Goal: Task Accomplishment & Management: Manage account settings

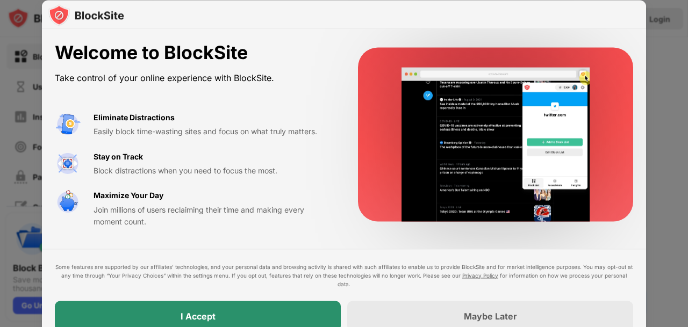
click at [307, 314] on div "I Accept" at bounding box center [198, 316] width 286 height 30
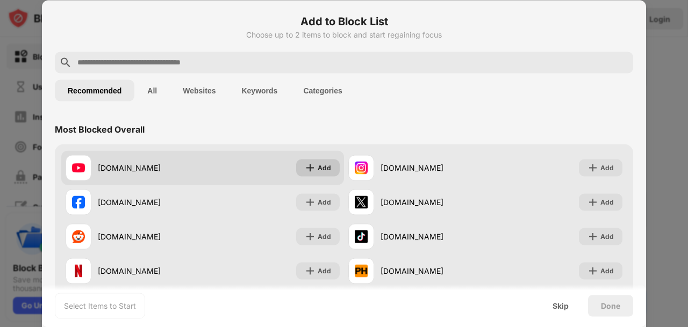
click at [321, 170] on div "Add" at bounding box center [324, 167] width 13 height 11
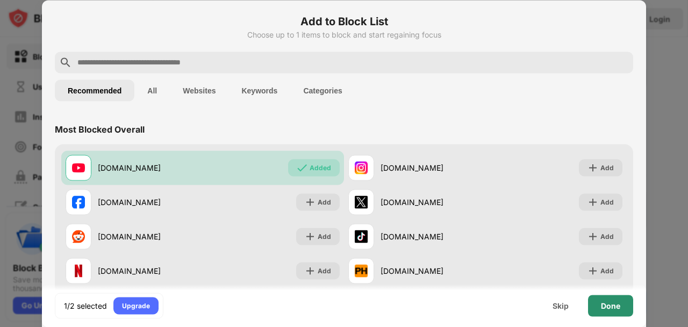
click at [604, 310] on div "Done" at bounding box center [610, 306] width 19 height 9
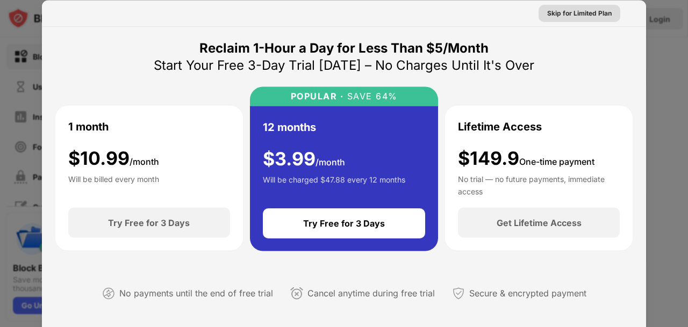
click at [572, 12] on div "Skip for Limited Plan" at bounding box center [579, 13] width 64 height 11
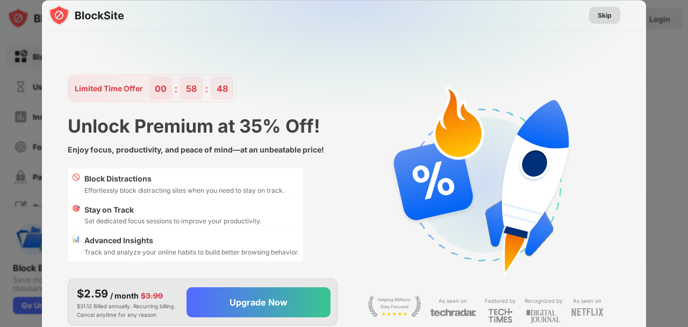
click at [605, 16] on div "Skip" at bounding box center [605, 15] width 14 height 11
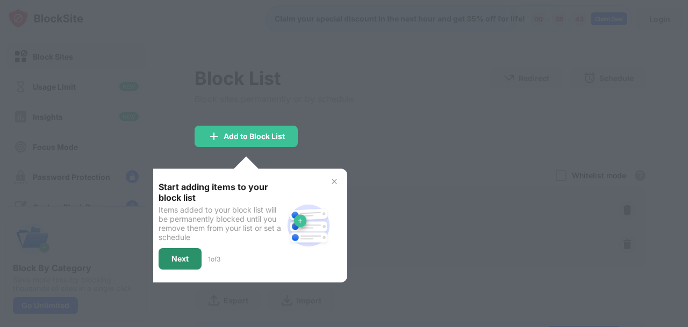
click at [177, 256] on div "Next" at bounding box center [179, 259] width 17 height 9
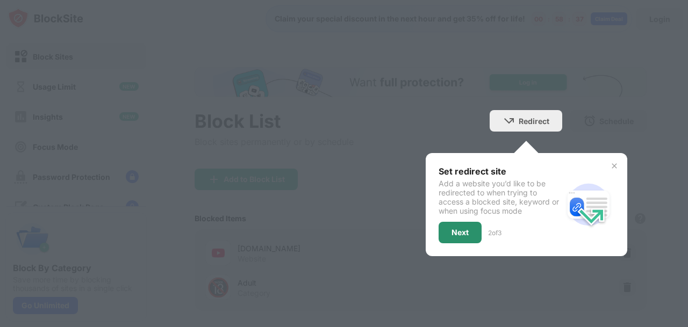
click at [451, 235] on div "Next" at bounding box center [459, 232] width 17 height 9
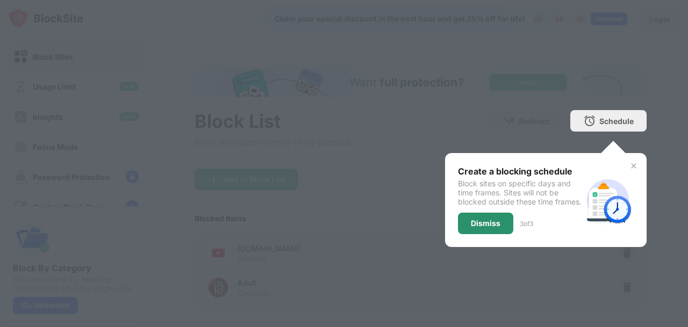
click at [473, 228] on div "Dismiss" at bounding box center [486, 223] width 30 height 9
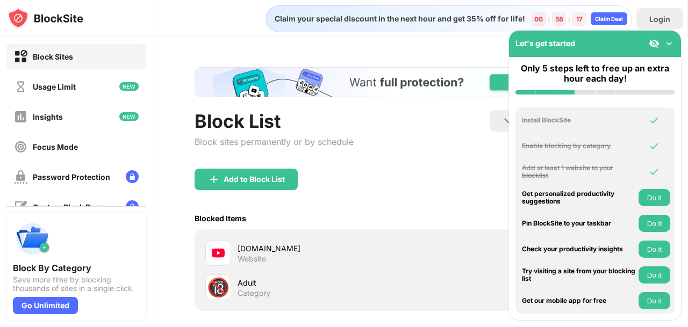
click at [673, 45] on img at bounding box center [669, 43] width 11 height 11
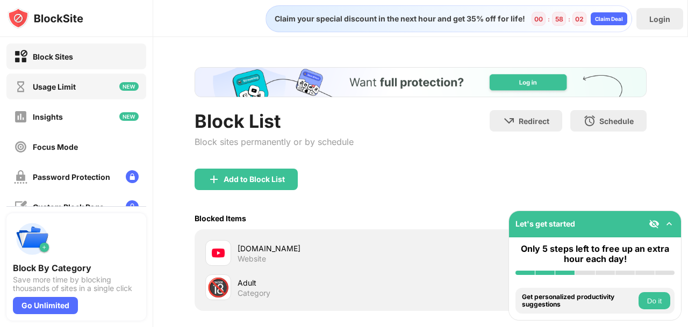
click at [61, 93] on div "Usage Limit" at bounding box center [45, 86] width 62 height 13
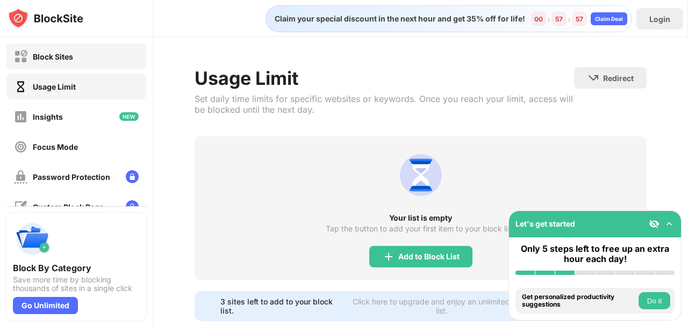
click at [64, 57] on div "Block Sites" at bounding box center [53, 56] width 40 height 9
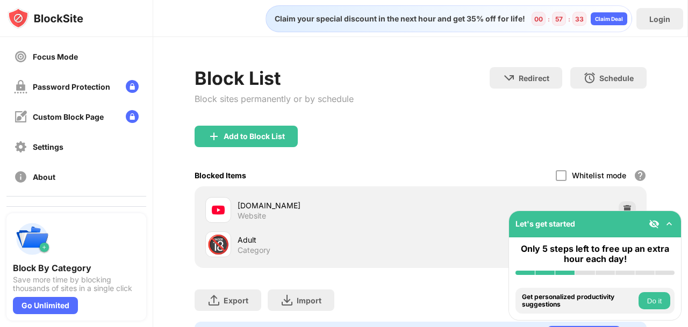
scroll to position [54, 0]
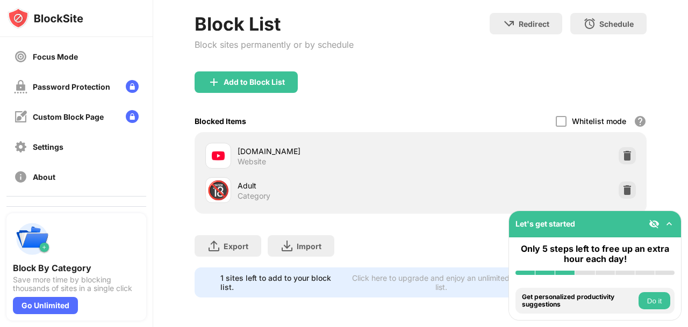
click at [285, 156] on div "youtube.com Website" at bounding box center [329, 156] width 183 height 21
click at [71, 146] on div "Settings" at bounding box center [76, 147] width 140 height 26
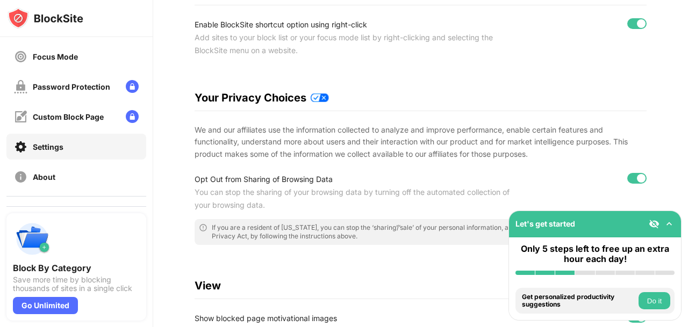
scroll to position [135, 0]
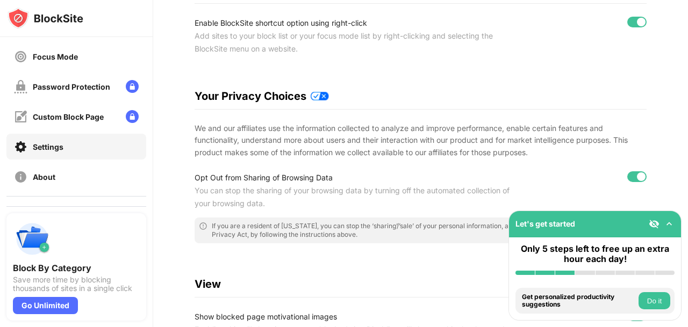
click at [633, 27] on div at bounding box center [636, 22] width 19 height 11
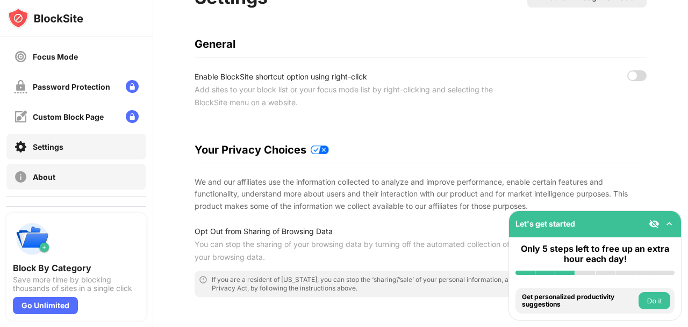
scroll to position [0, 0]
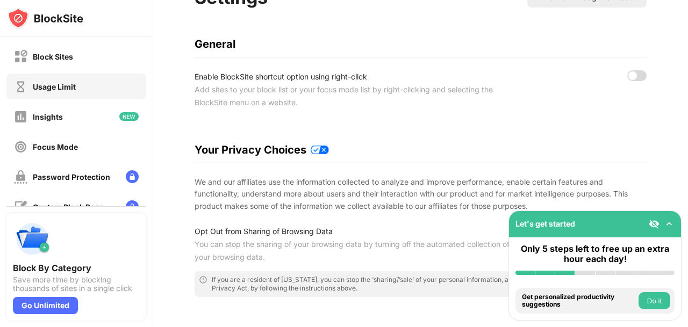
click at [88, 84] on div "Usage Limit" at bounding box center [76, 87] width 140 height 26
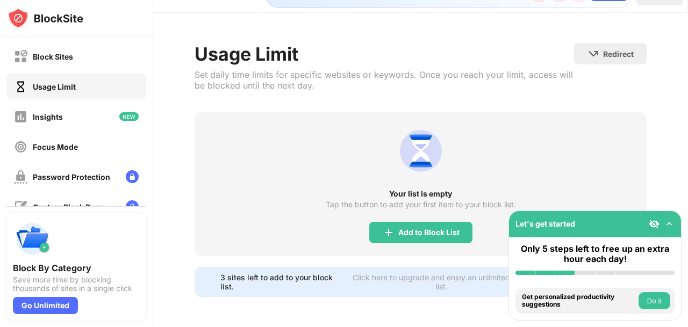
scroll to position [24, 0]
click at [83, 52] on div "Block Sites" at bounding box center [76, 57] width 140 height 26
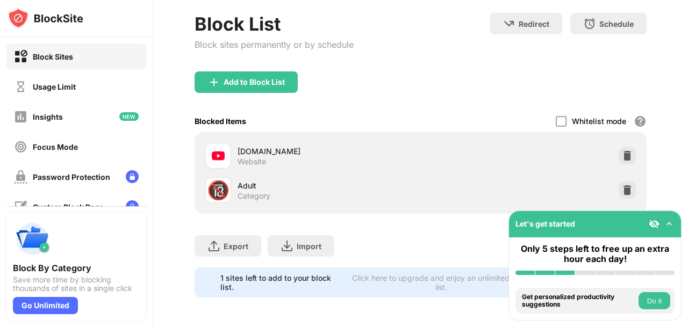
click at [649, 297] on button "Do it" at bounding box center [654, 300] width 32 height 17
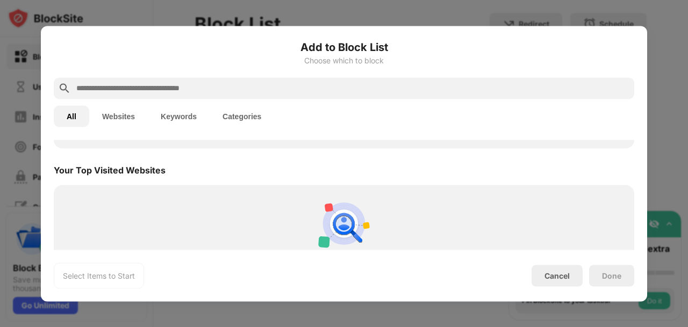
scroll to position [374, 0]
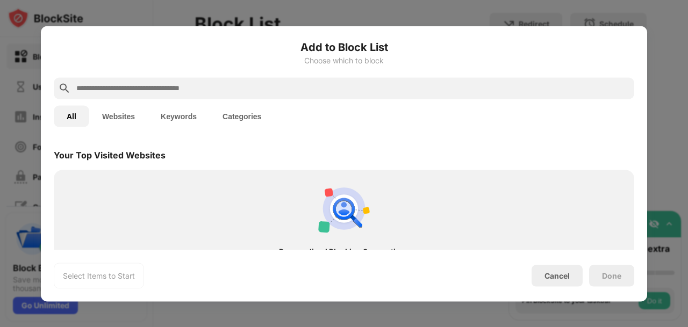
click at [353, 193] on img at bounding box center [344, 209] width 52 height 52
click at [113, 117] on button "Websites" at bounding box center [118, 115] width 59 height 21
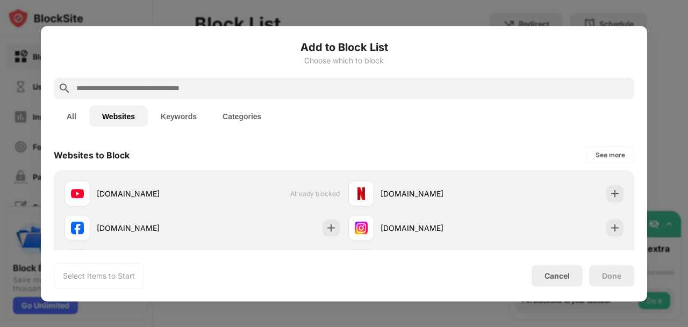
scroll to position [0, 0]
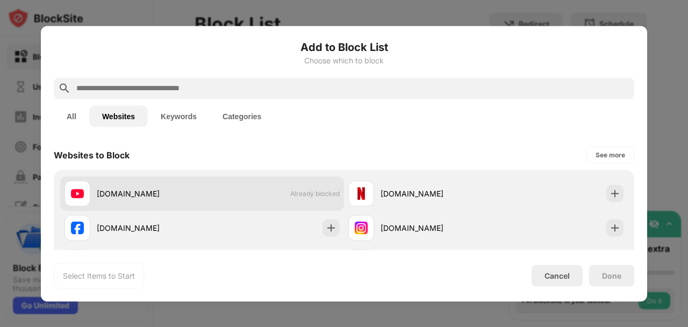
click at [147, 194] on div "youtube.com" at bounding box center [149, 193] width 105 height 11
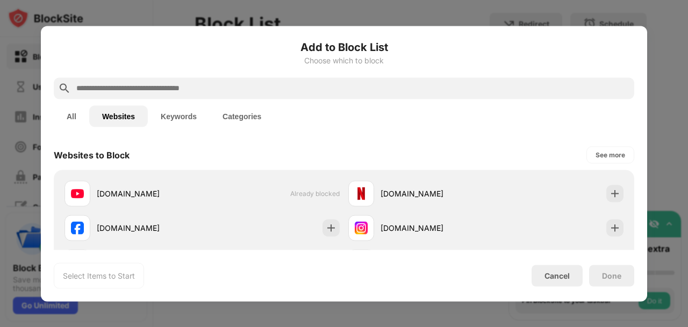
click at [611, 276] on div "Done" at bounding box center [611, 275] width 19 height 9
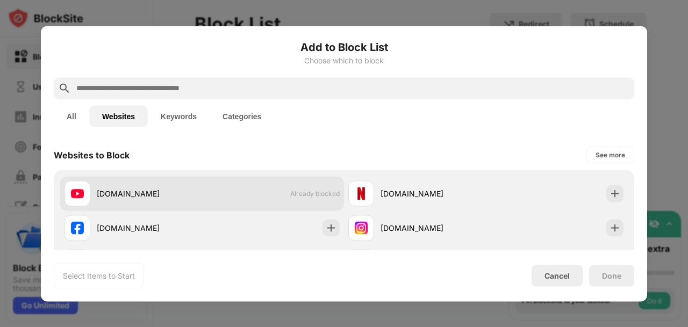
click at [220, 196] on div "youtube.com Already blocked" at bounding box center [202, 193] width 284 height 34
click at [89, 193] on div at bounding box center [77, 194] width 26 height 26
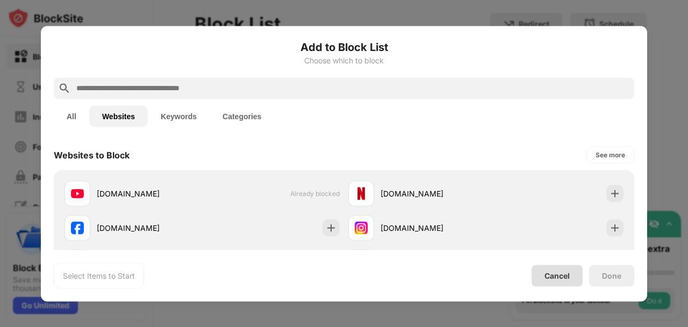
click at [544, 274] on div "Cancel" at bounding box center [557, 275] width 51 height 21
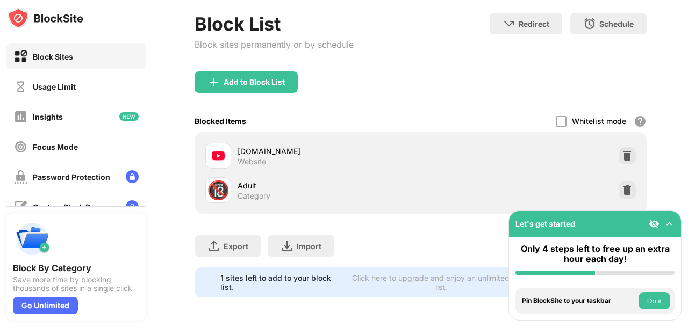
click at [654, 297] on button "Do it" at bounding box center [654, 300] width 32 height 17
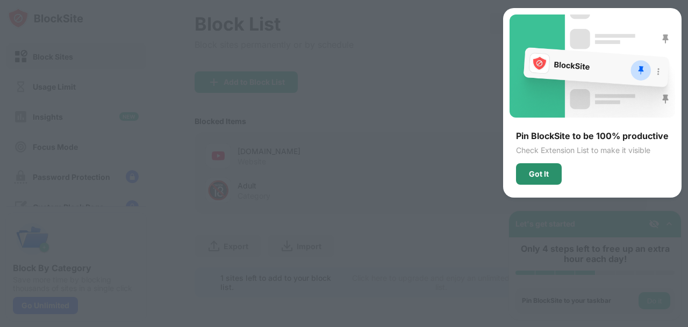
click at [541, 177] on div "Got It" at bounding box center [539, 174] width 20 height 9
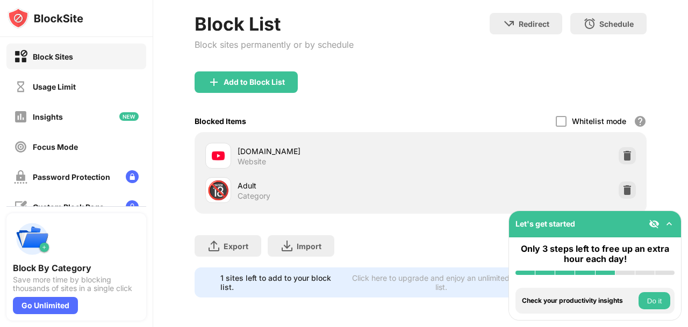
click at [662, 301] on button "Do it" at bounding box center [654, 300] width 32 height 17
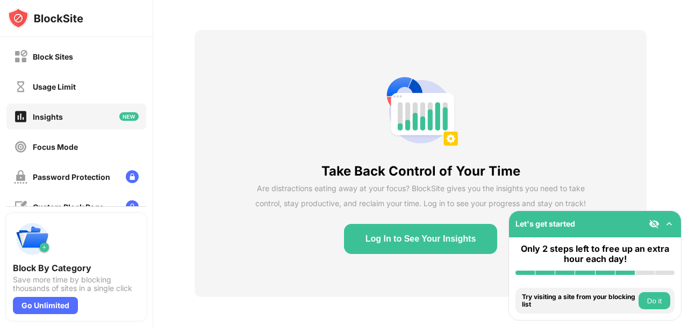
scroll to position [37, 0]
click at [662, 301] on button "Do it" at bounding box center [654, 300] width 32 height 17
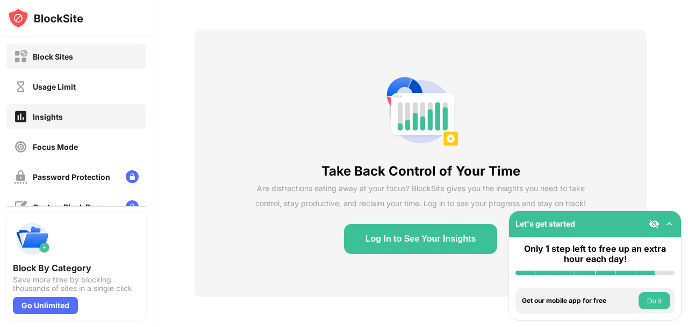
click at [95, 62] on div "Block Sites" at bounding box center [76, 57] width 140 height 26
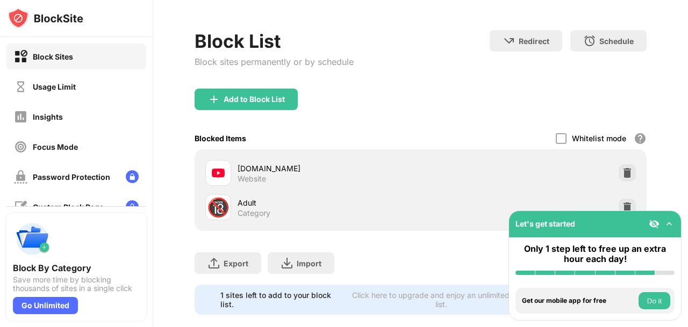
scroll to position [54, 0]
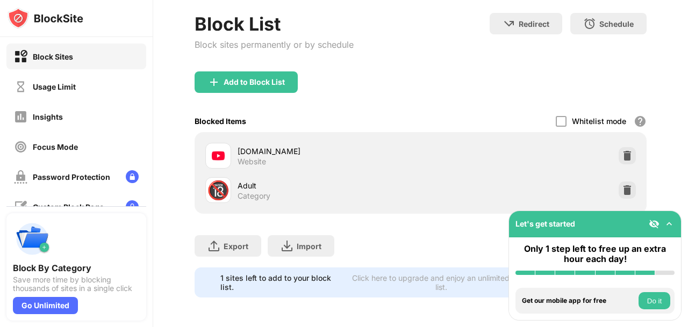
click at [344, 146] on div "youtube.com" at bounding box center [329, 151] width 183 height 11
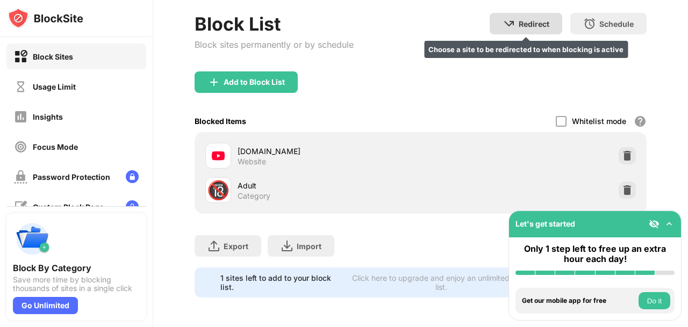
click at [535, 19] on div "Redirect" at bounding box center [534, 23] width 31 height 9
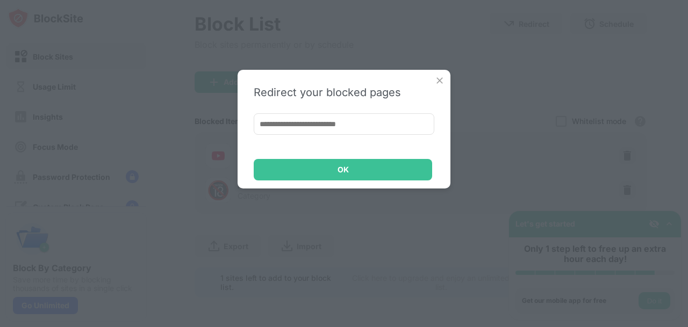
click at [338, 128] on input at bounding box center [344, 123] width 181 height 21
type input "**********"
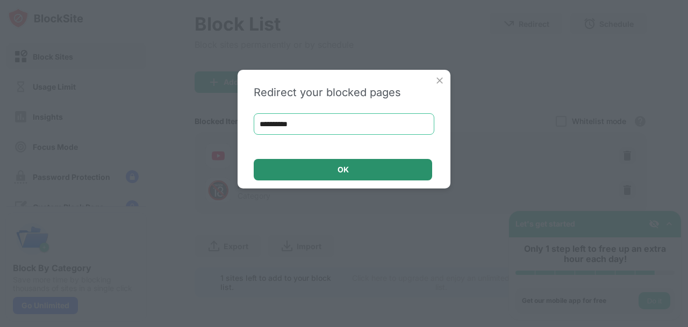
click at [355, 174] on div "OK" at bounding box center [343, 169] width 178 height 21
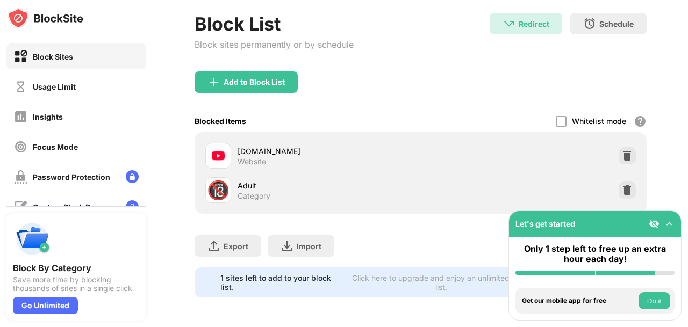
click at [656, 302] on button "Do it" at bounding box center [654, 300] width 32 height 17
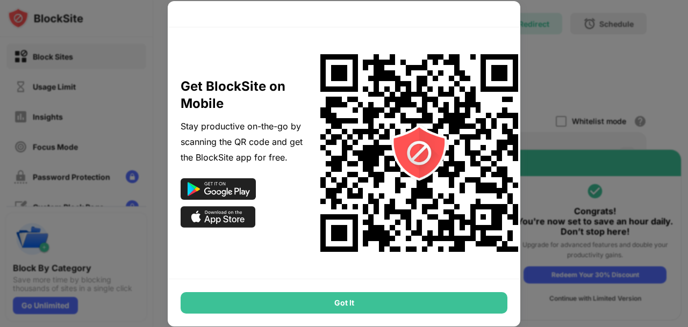
click at [400, 300] on div "Got It" at bounding box center [344, 302] width 327 height 21
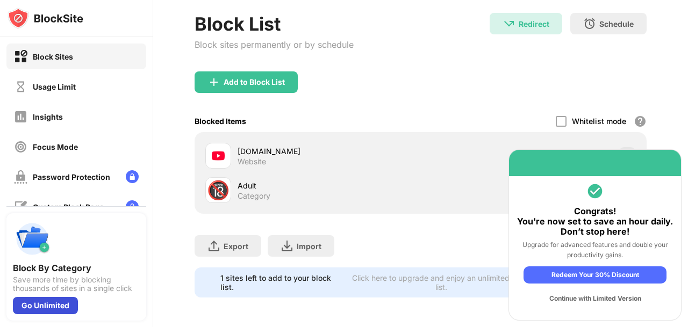
click at [63, 308] on div "Go Unlimited" at bounding box center [45, 305] width 65 height 17
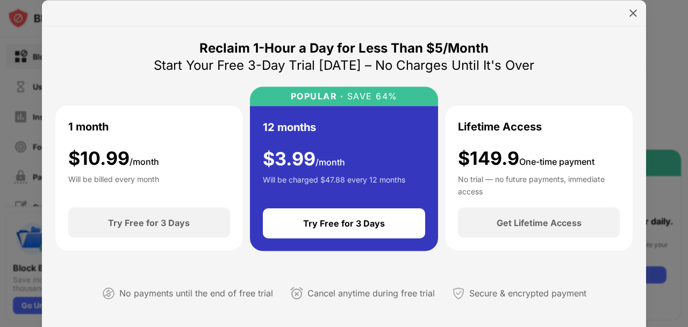
click at [261, 262] on div "Reclaim 1-Hour a Day for Less Than $5/Month Start Your Free 3-Day Trial Today –…" at bounding box center [344, 178] width 578 height 279
click at [634, 14] on img at bounding box center [633, 13] width 11 height 11
